Goal: Information Seeking & Learning: Learn about a topic

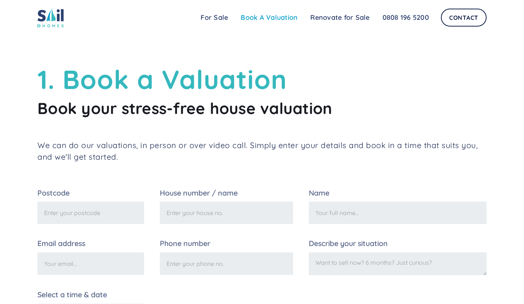
click at [271, 18] on link "Book A Valuation" at bounding box center [269, 17] width 70 height 15
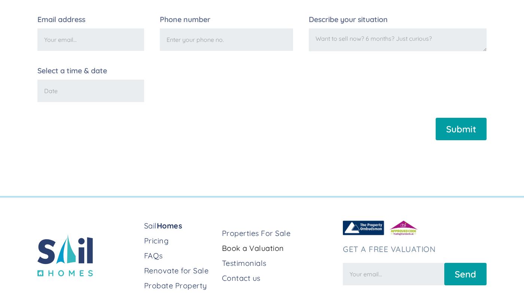
scroll to position [257, 0]
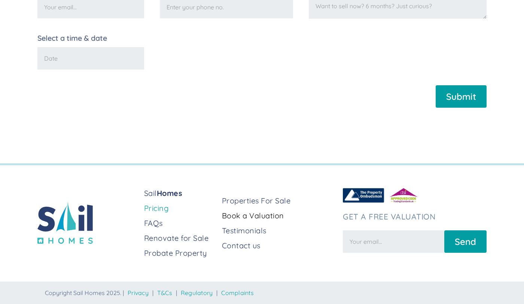
click at [156, 208] on link "Pricing" at bounding box center [180, 208] width 72 height 10
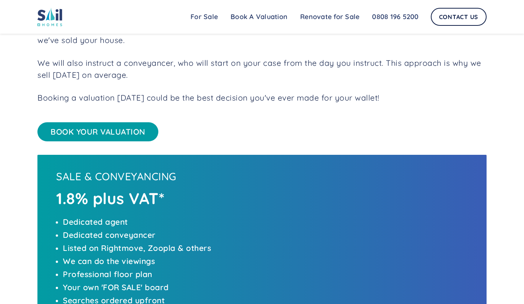
scroll to position [158, 0]
